Goal: Find specific page/section: Find specific page/section

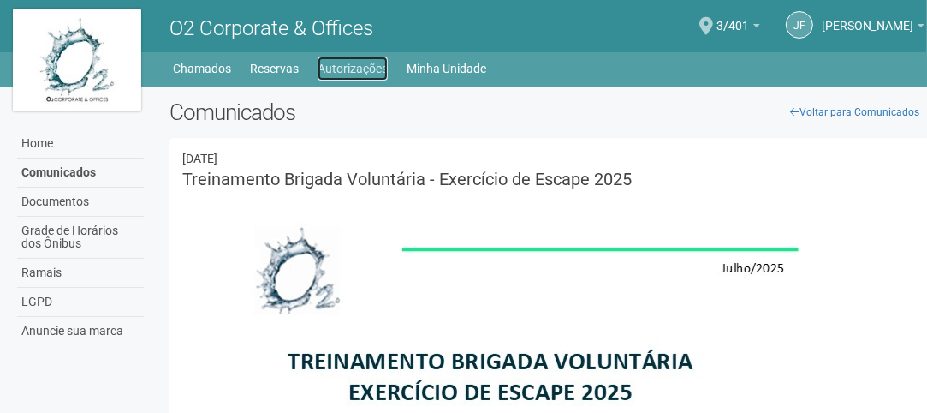
click at [359, 72] on link "Autorizações" at bounding box center [353, 69] width 70 height 24
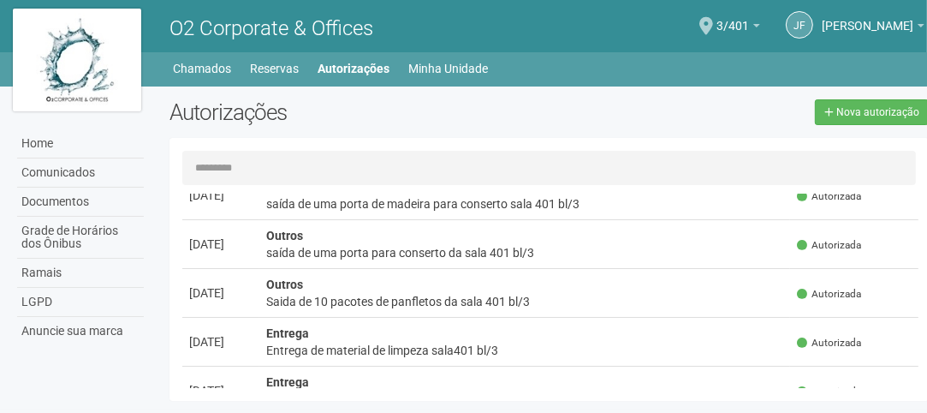
scroll to position [942, 0]
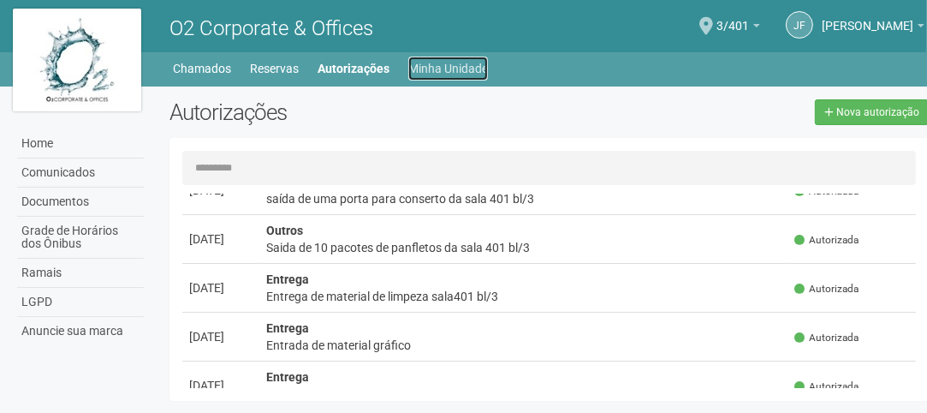
click at [449, 69] on link "Minha Unidade" at bounding box center [448, 69] width 80 height 24
